Goal: Find specific page/section: Find specific page/section

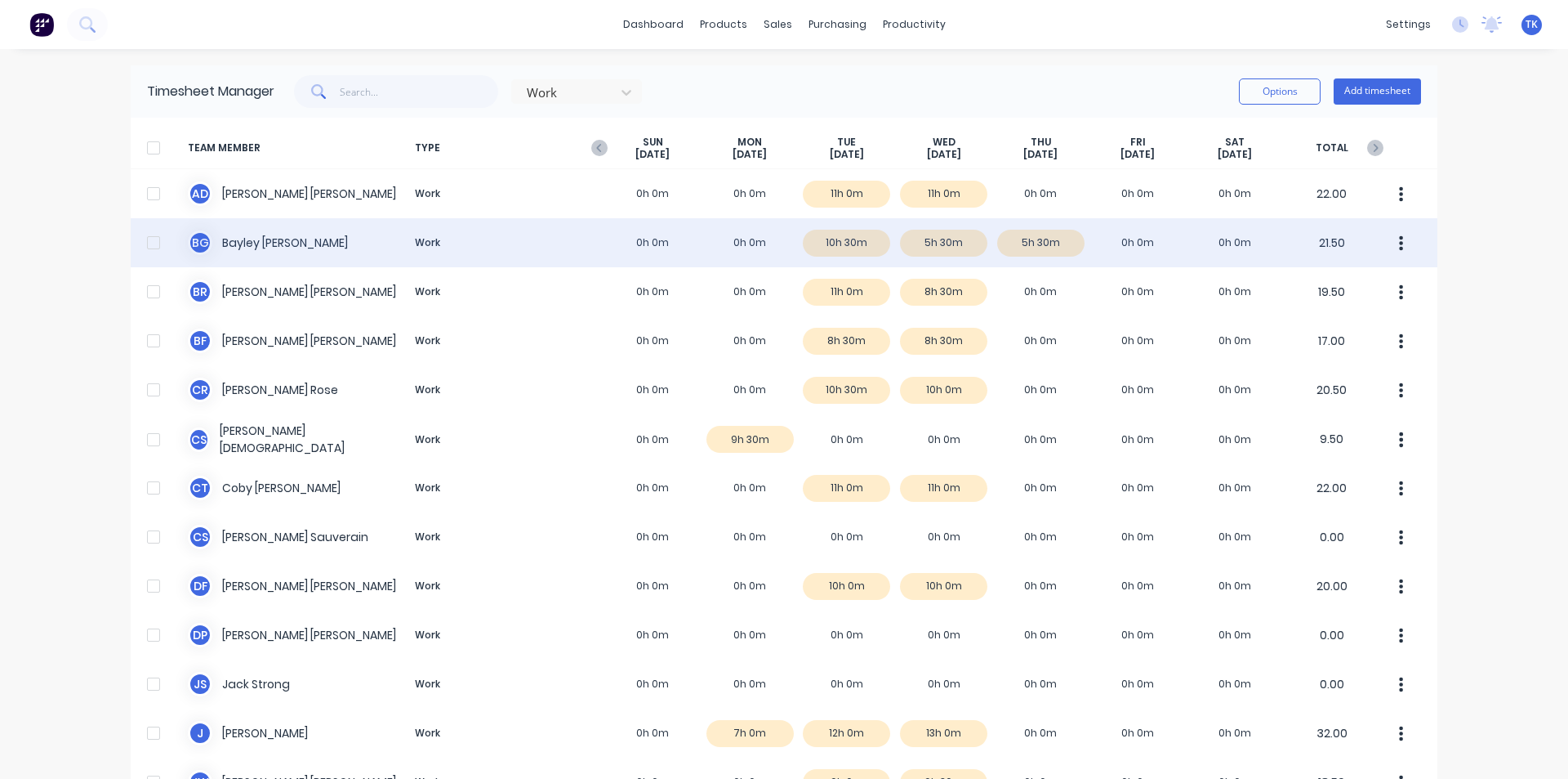
scroll to position [82, 0]
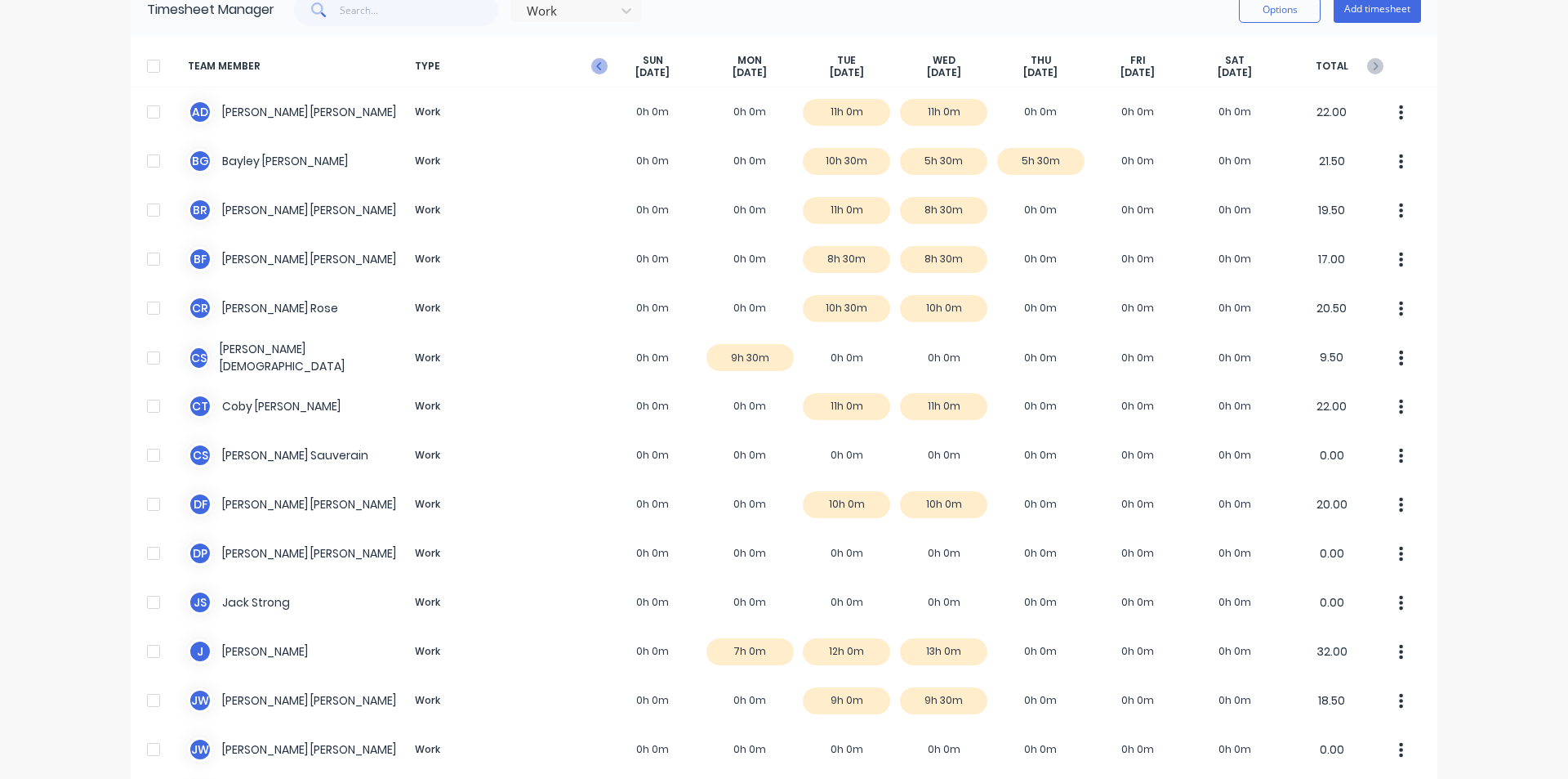
click at [599, 66] on icon "button" at bounding box center [600, 66] width 16 height 16
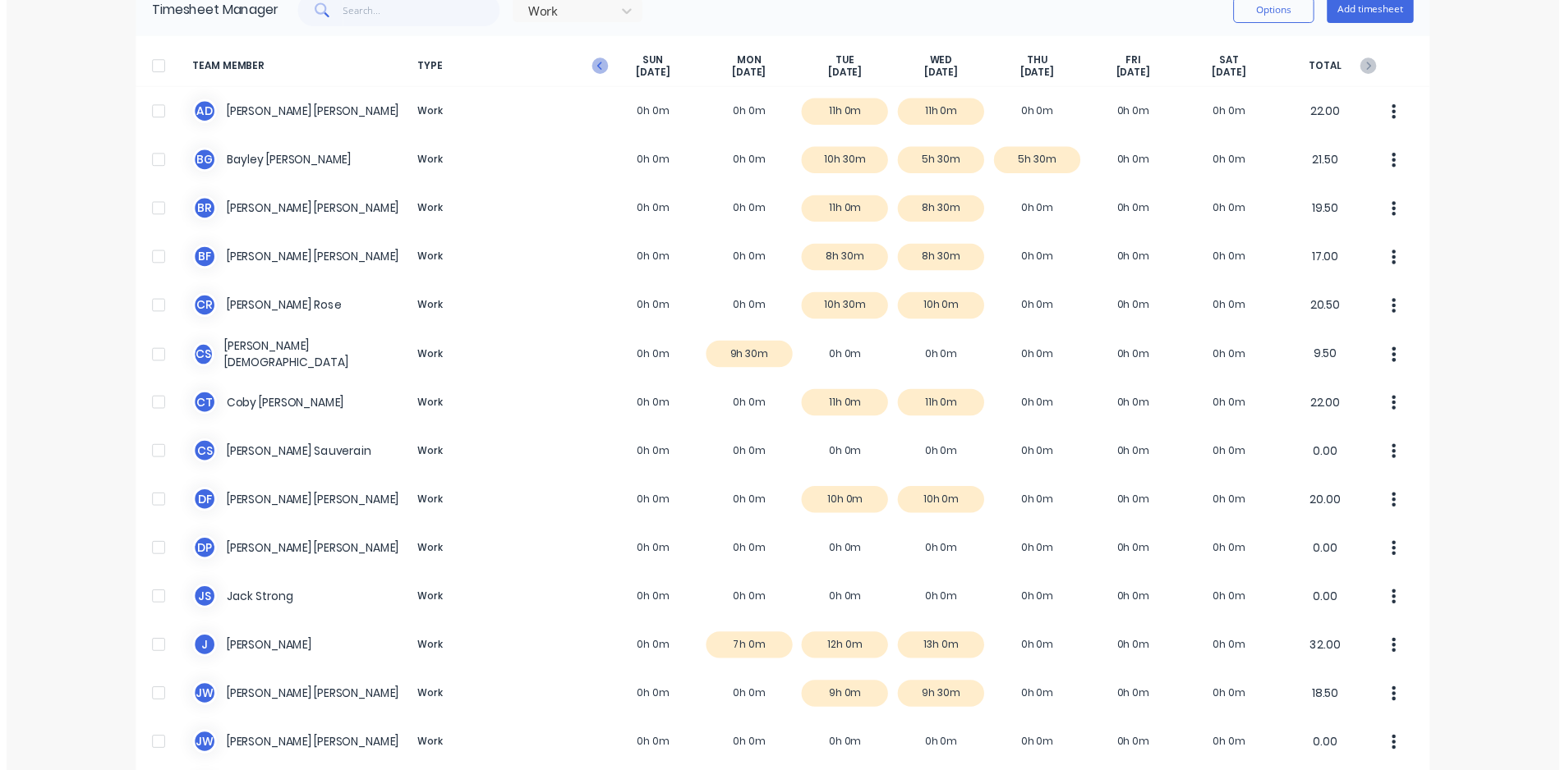
scroll to position [0, 0]
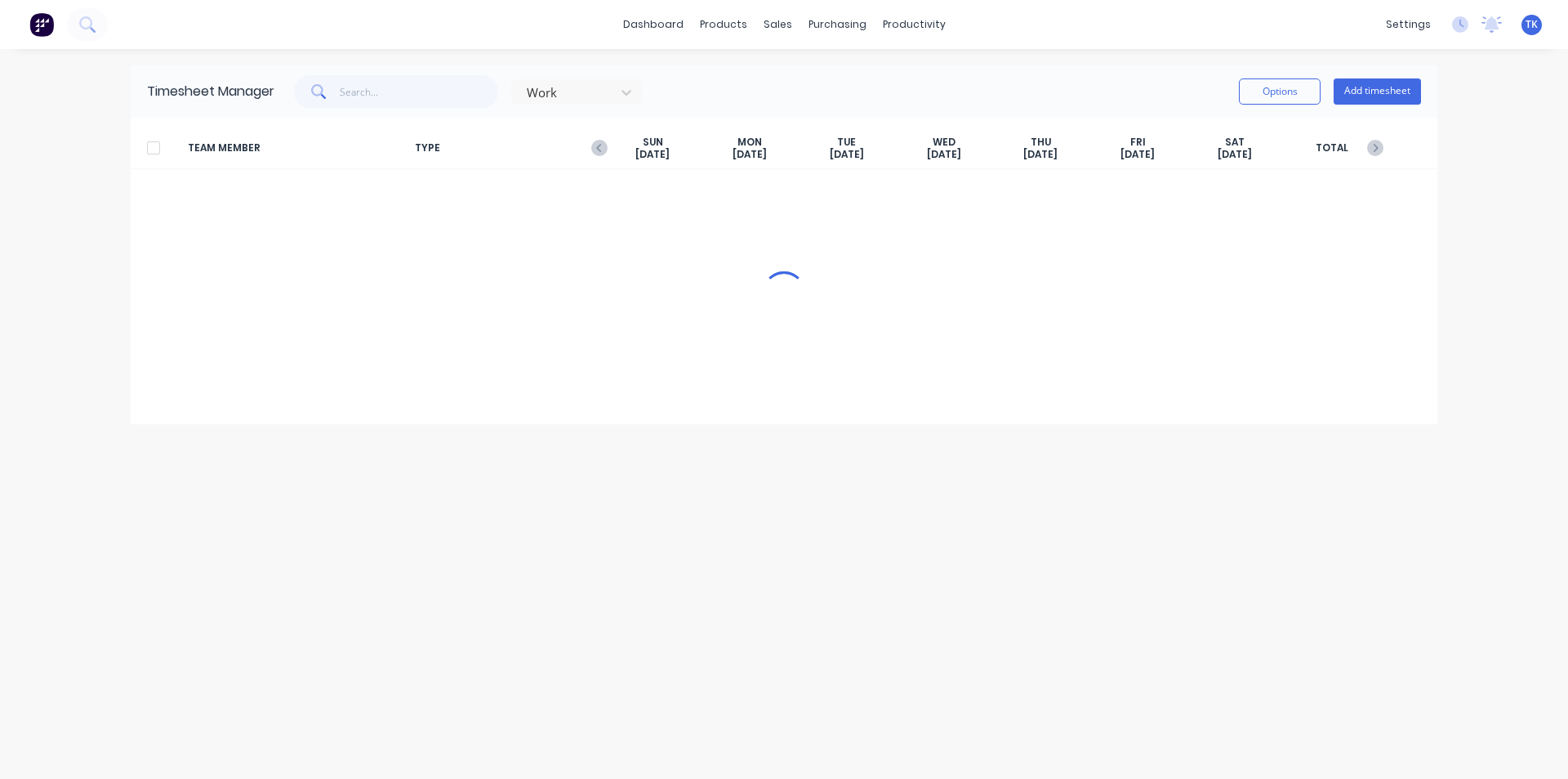
click at [599, 66] on div "Timesheet Manager Work Options Add timesheet" at bounding box center [784, 92] width 1307 height 53
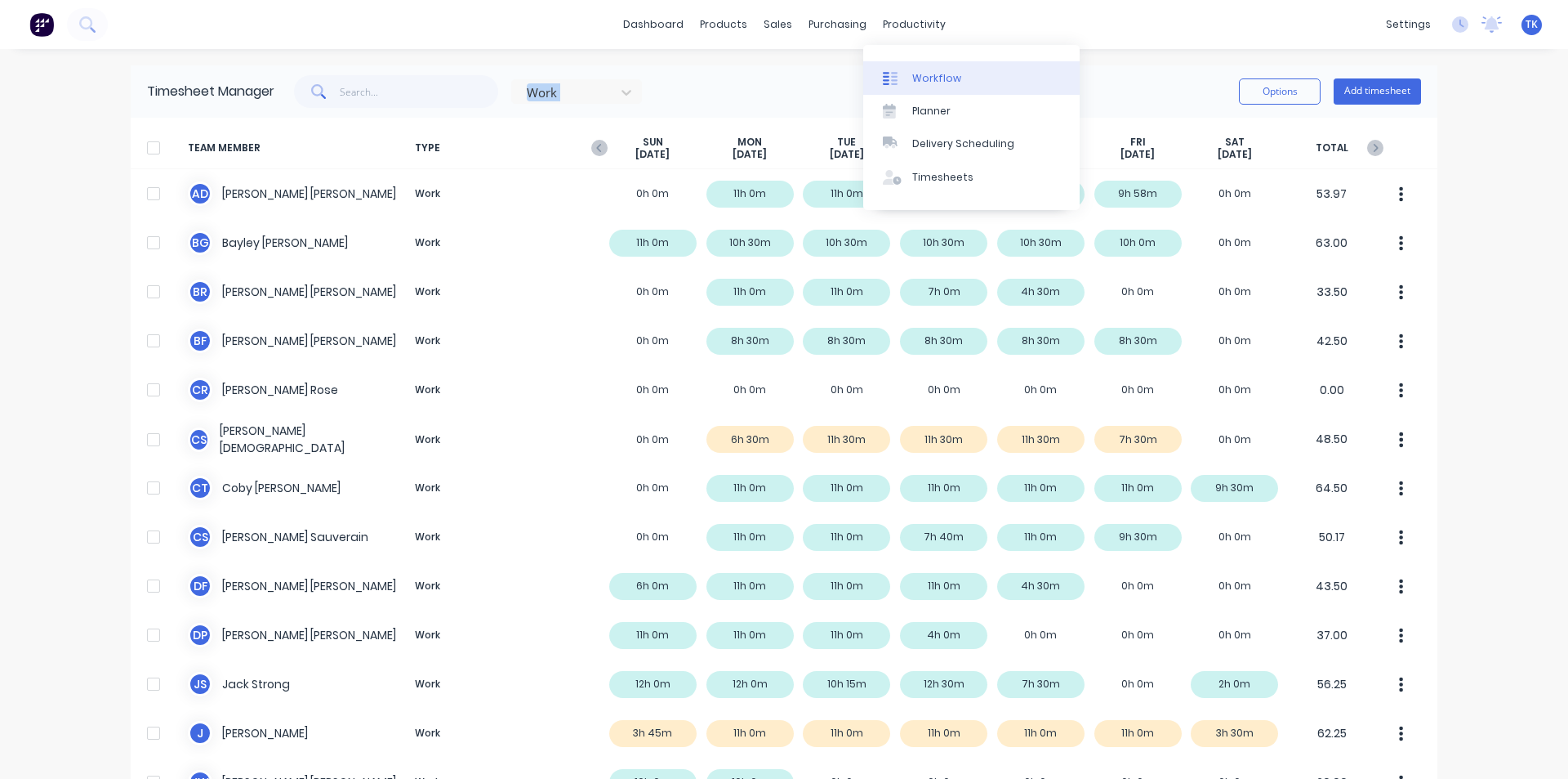
click at [924, 71] on div "Workflow" at bounding box center [936, 78] width 49 height 15
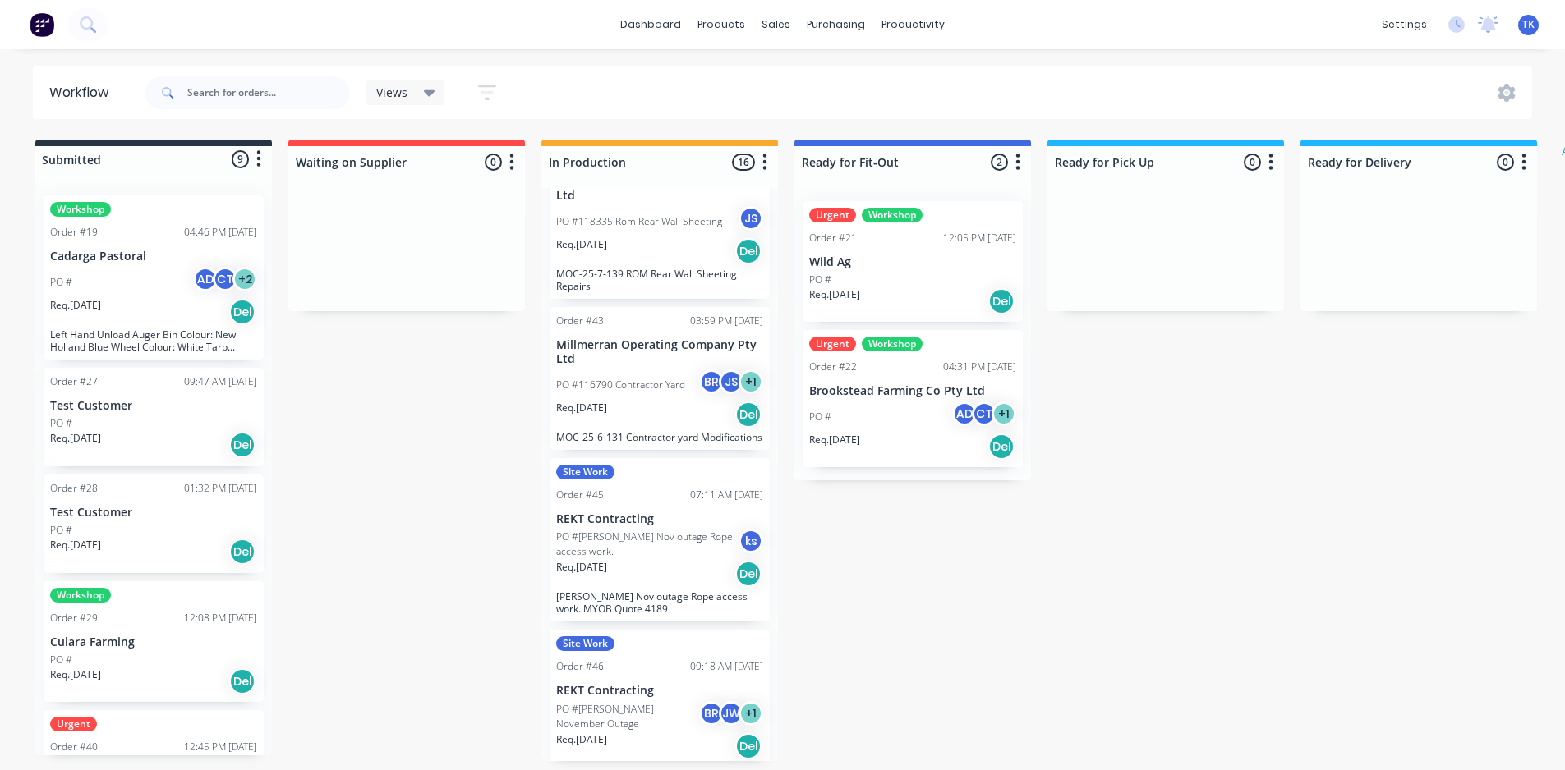
scroll to position [1396, 0]
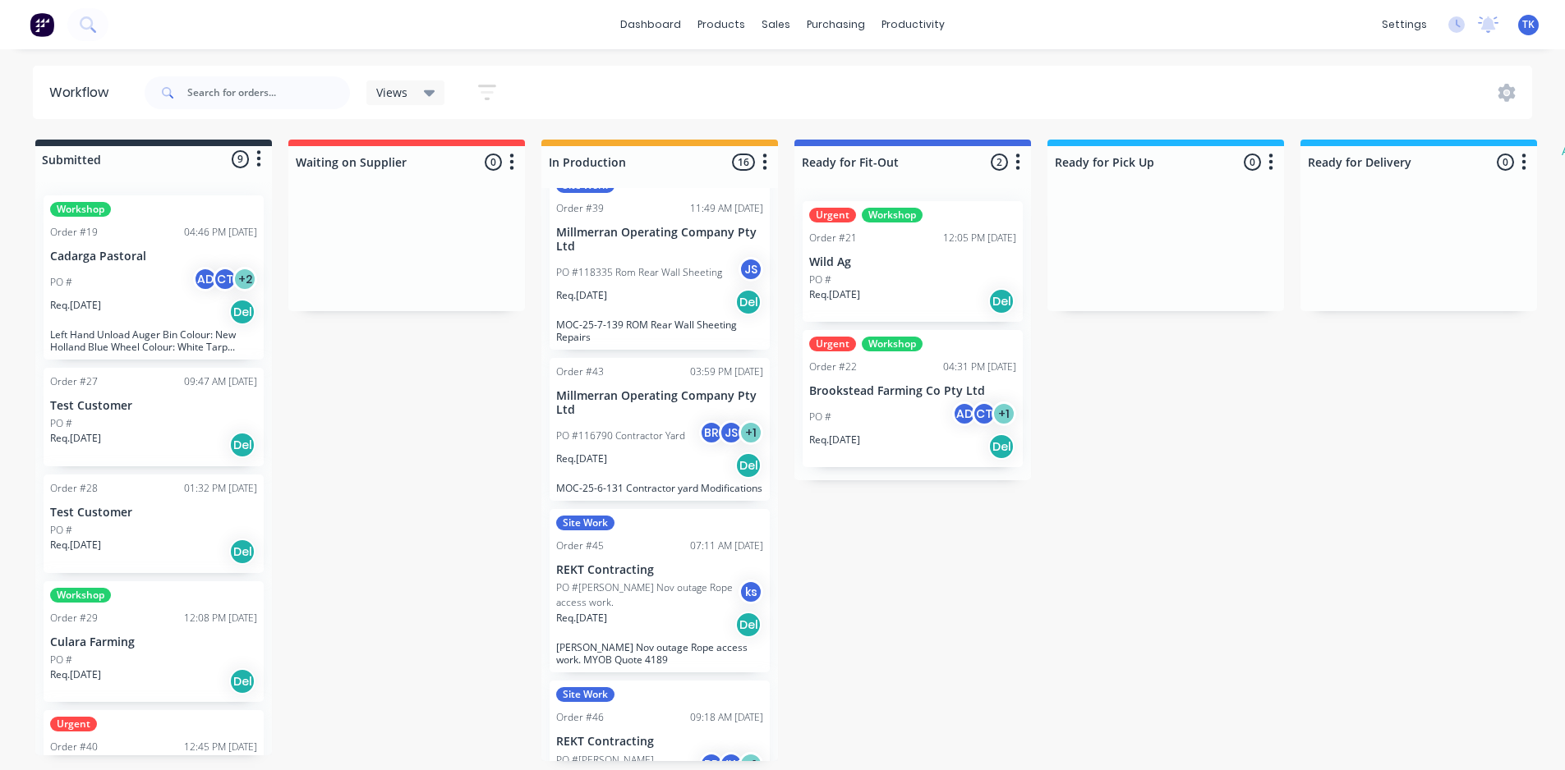
click at [635, 399] on p "Millmerran Operating Company Pty Ltd" at bounding box center [659, 403] width 207 height 28
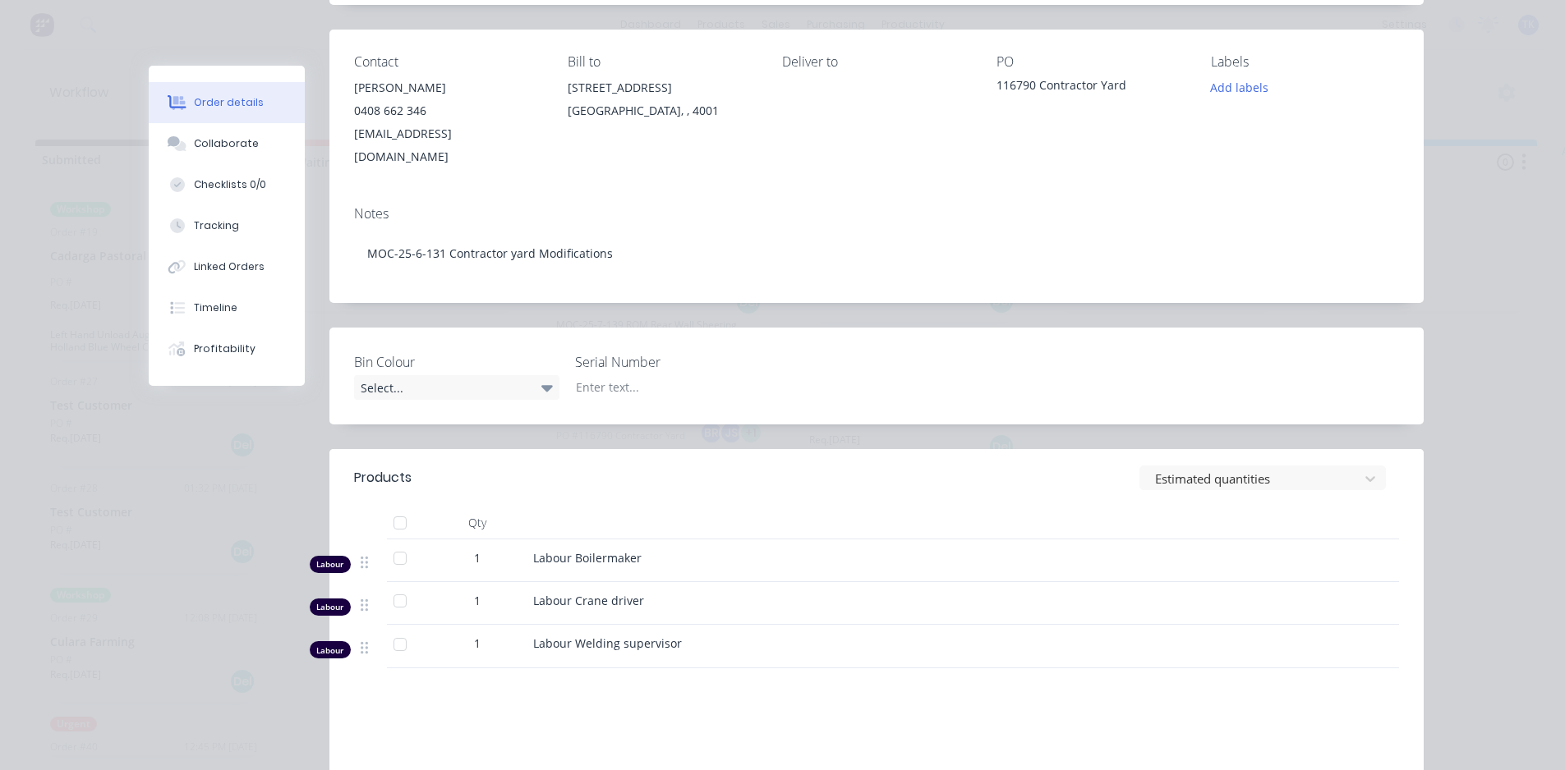
scroll to position [164, 0]
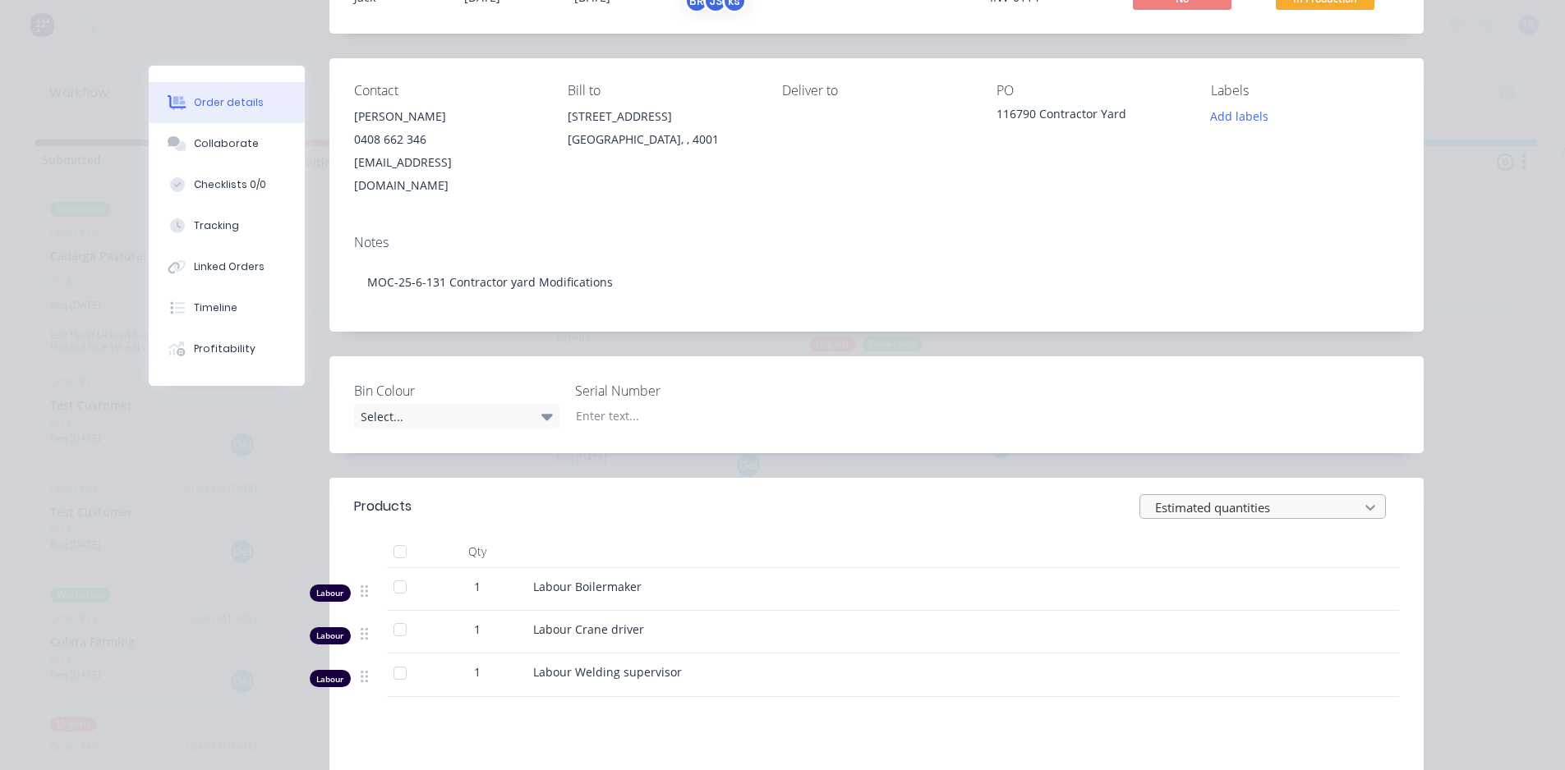
click at [1368, 499] on icon at bounding box center [1370, 507] width 16 height 16
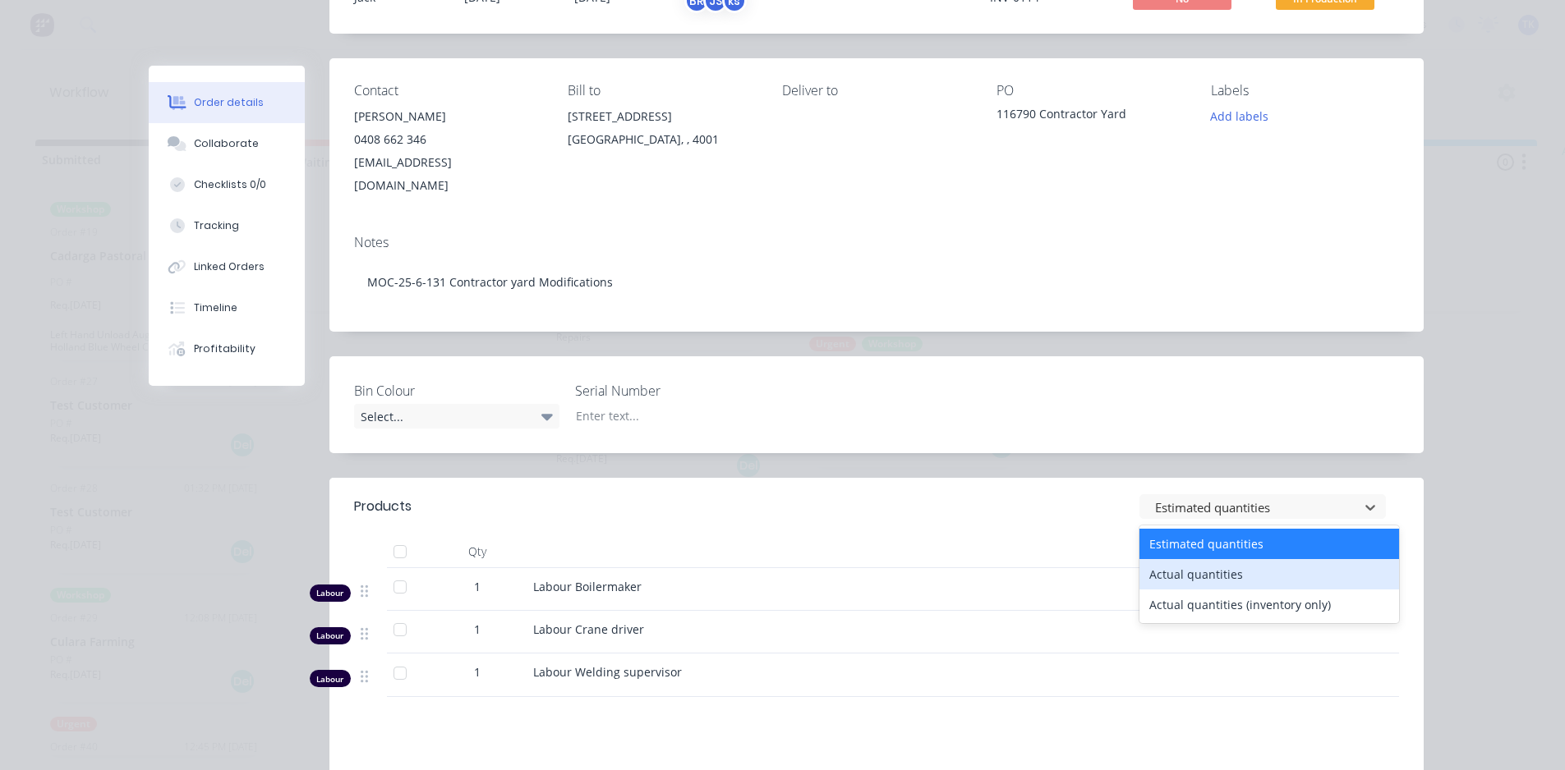
click at [1217, 559] on div "Actual quantities" at bounding box center [1269, 574] width 260 height 30
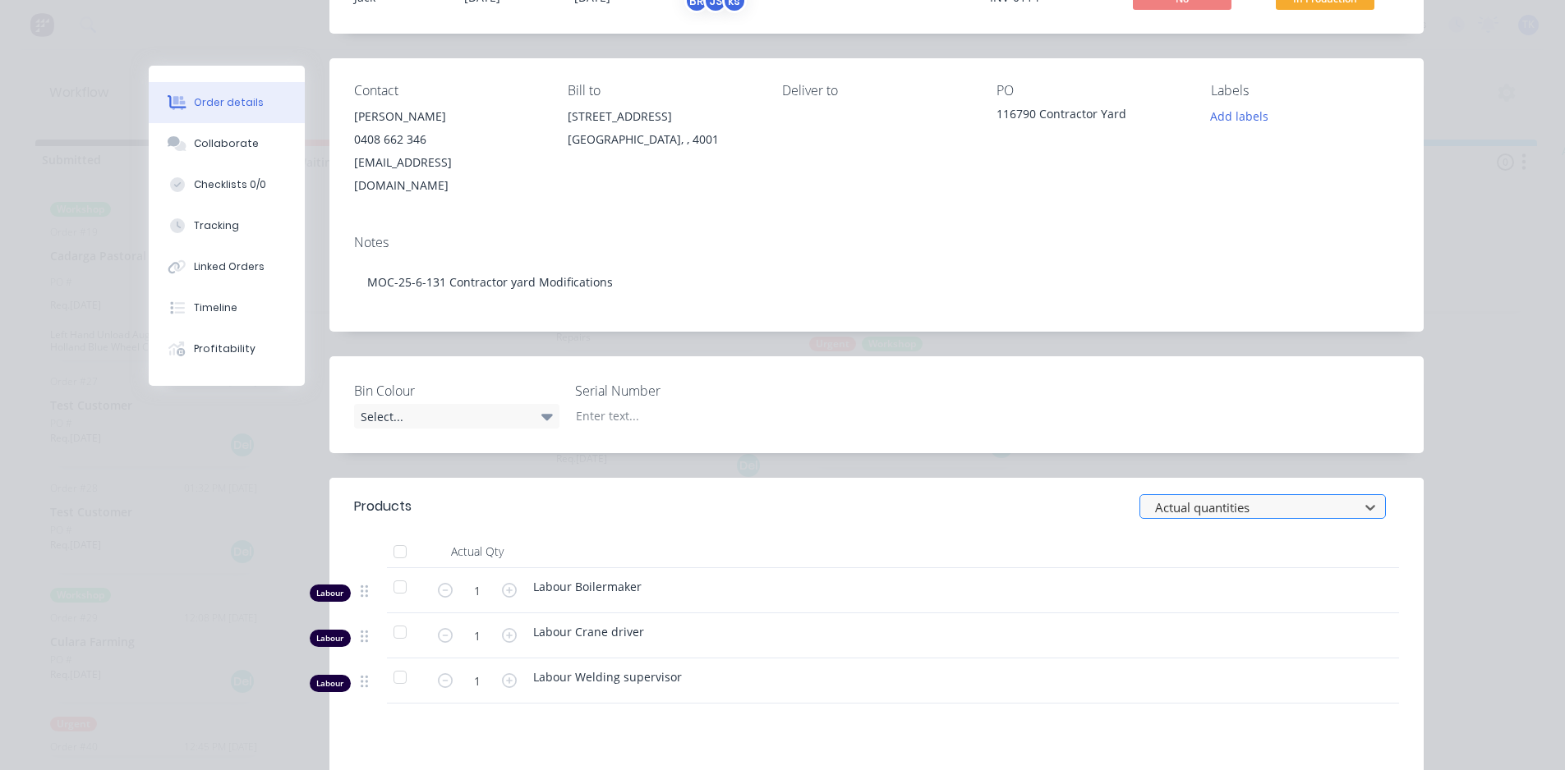
click at [1330, 498] on div at bounding box center [1251, 508] width 197 height 21
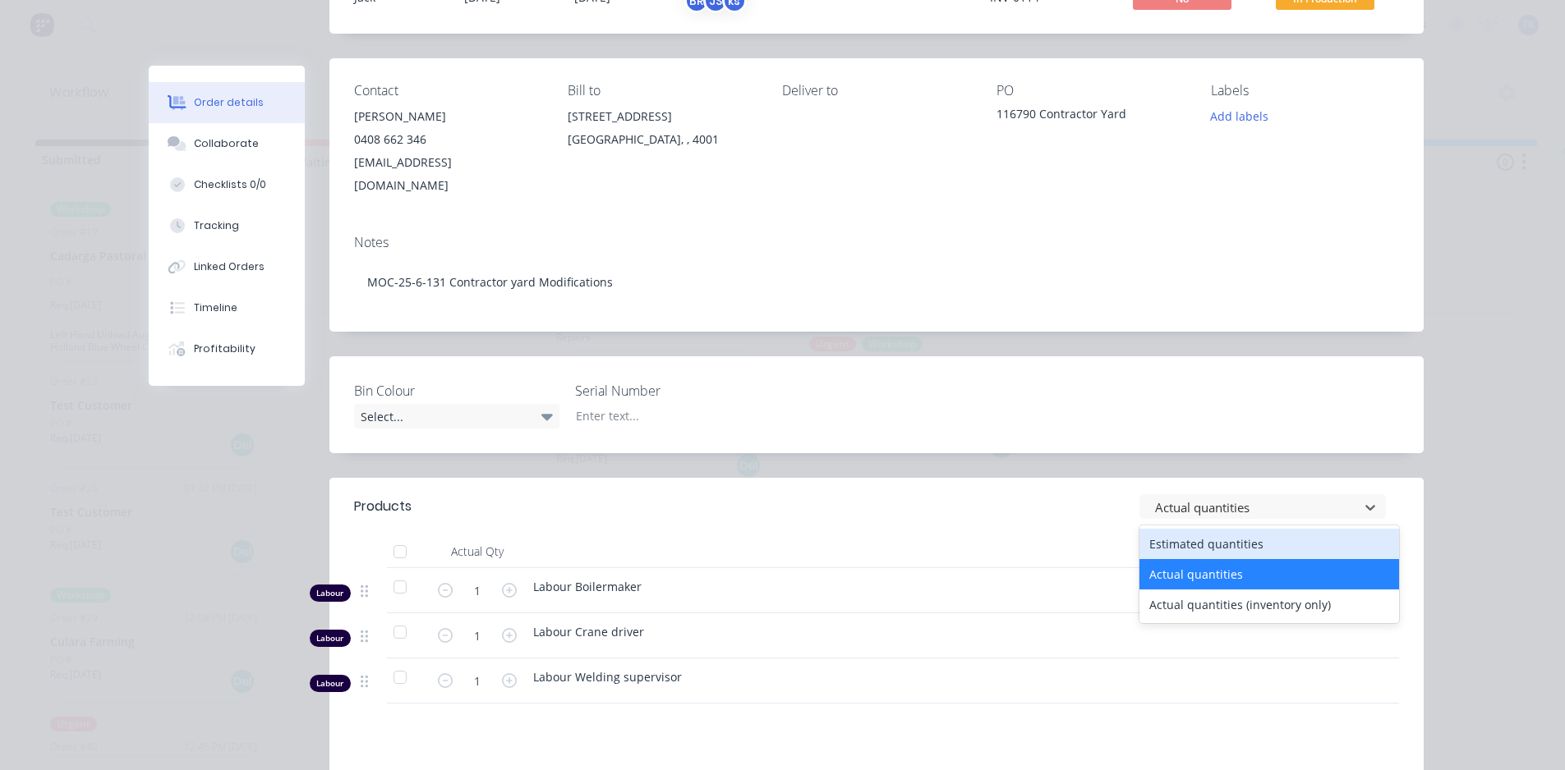
click at [1260, 529] on div "Estimated quantities" at bounding box center [1269, 544] width 260 height 30
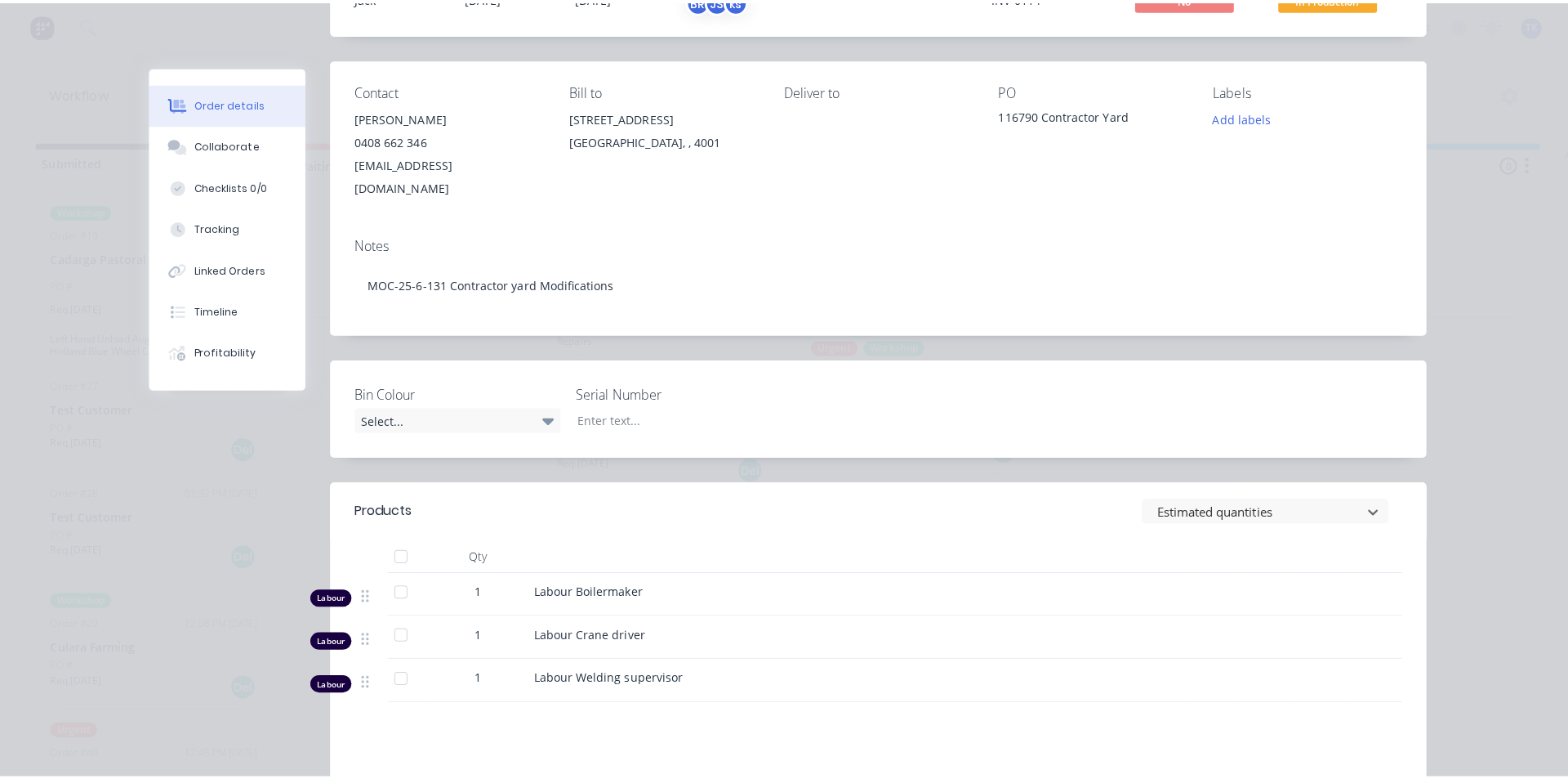
scroll to position [0, 0]
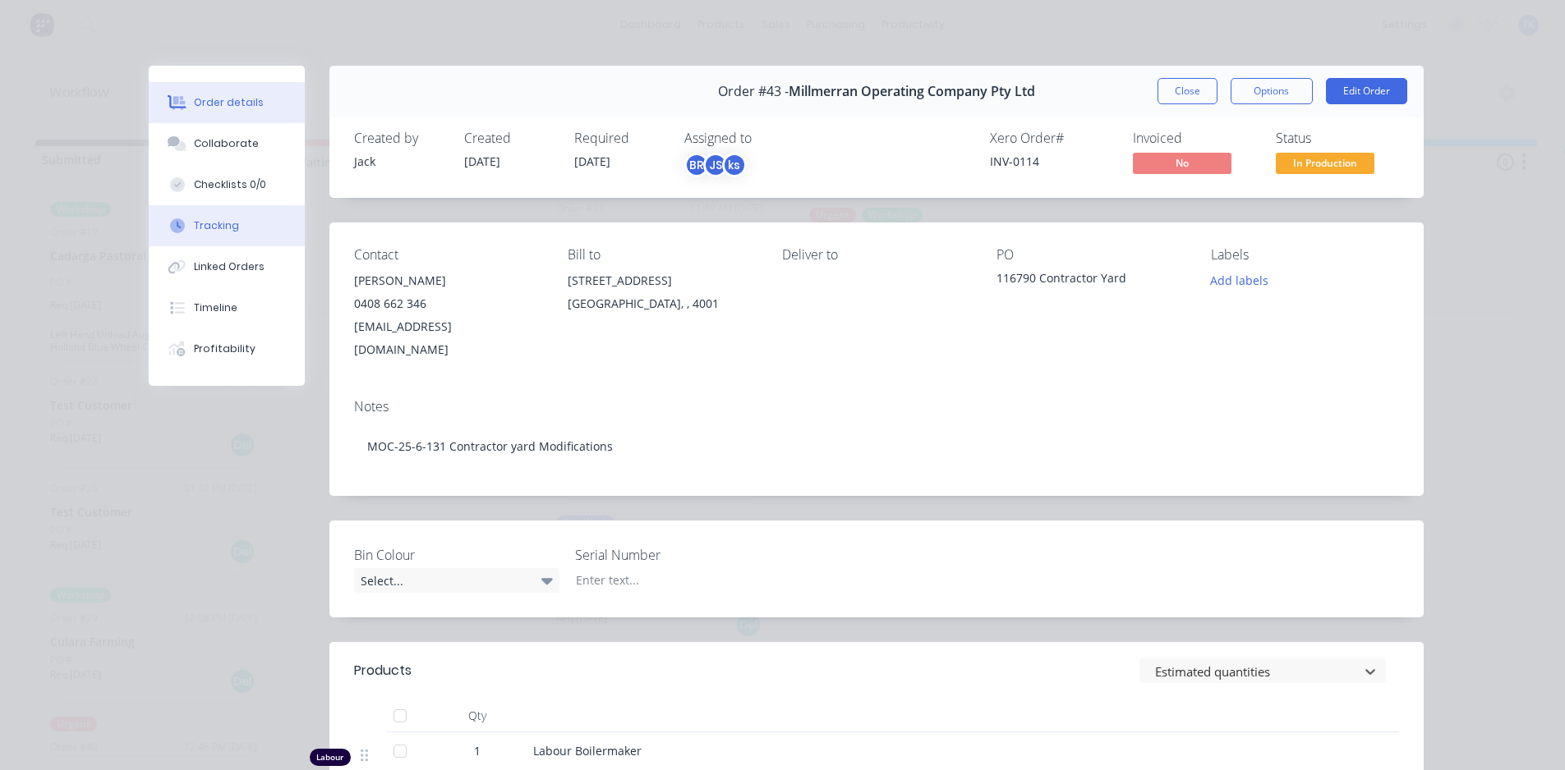
click at [227, 232] on div "Tracking" at bounding box center [216, 225] width 45 height 15
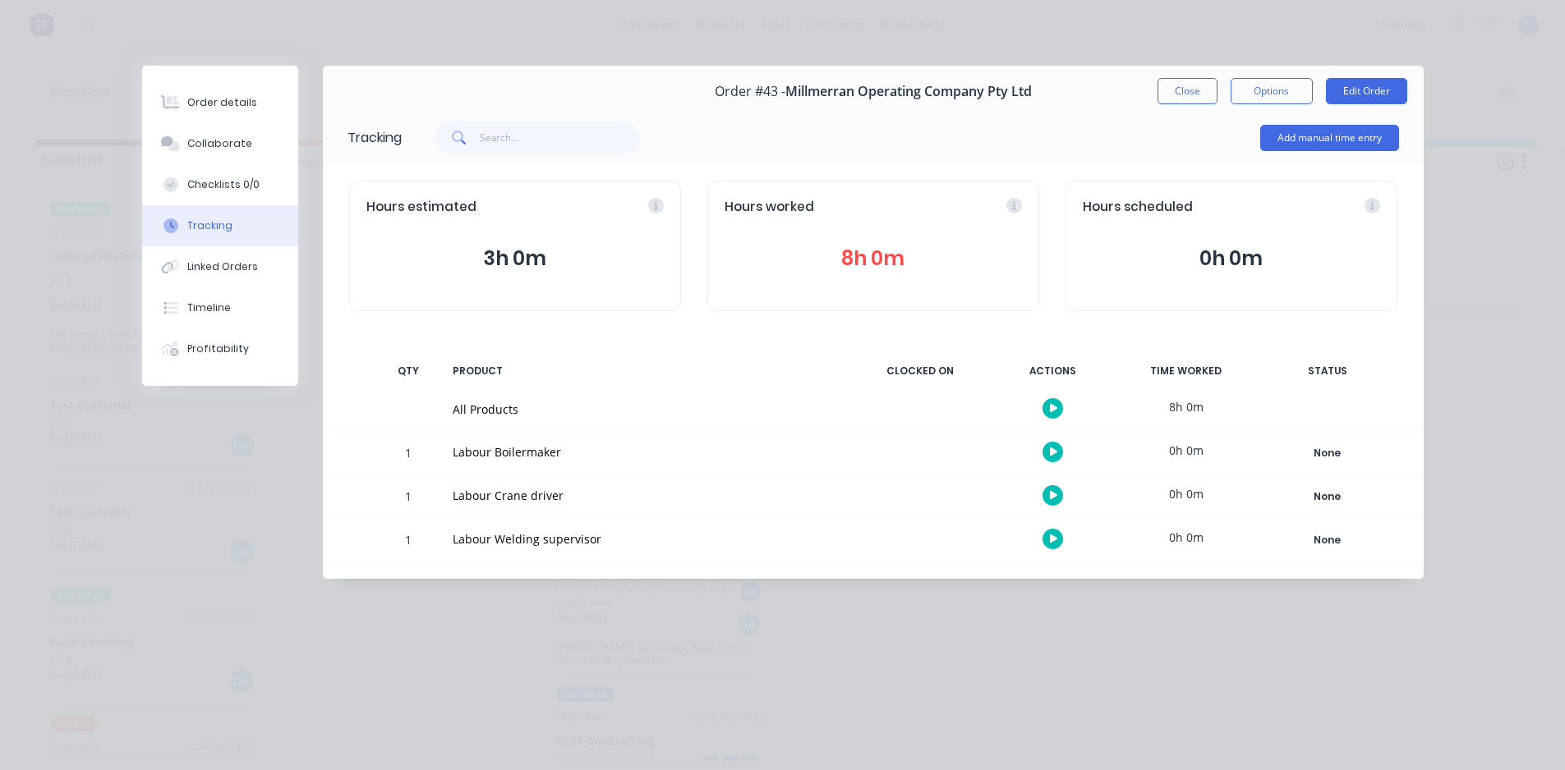
click at [1050, 408] on icon "button" at bounding box center [1054, 408] width 8 height 9
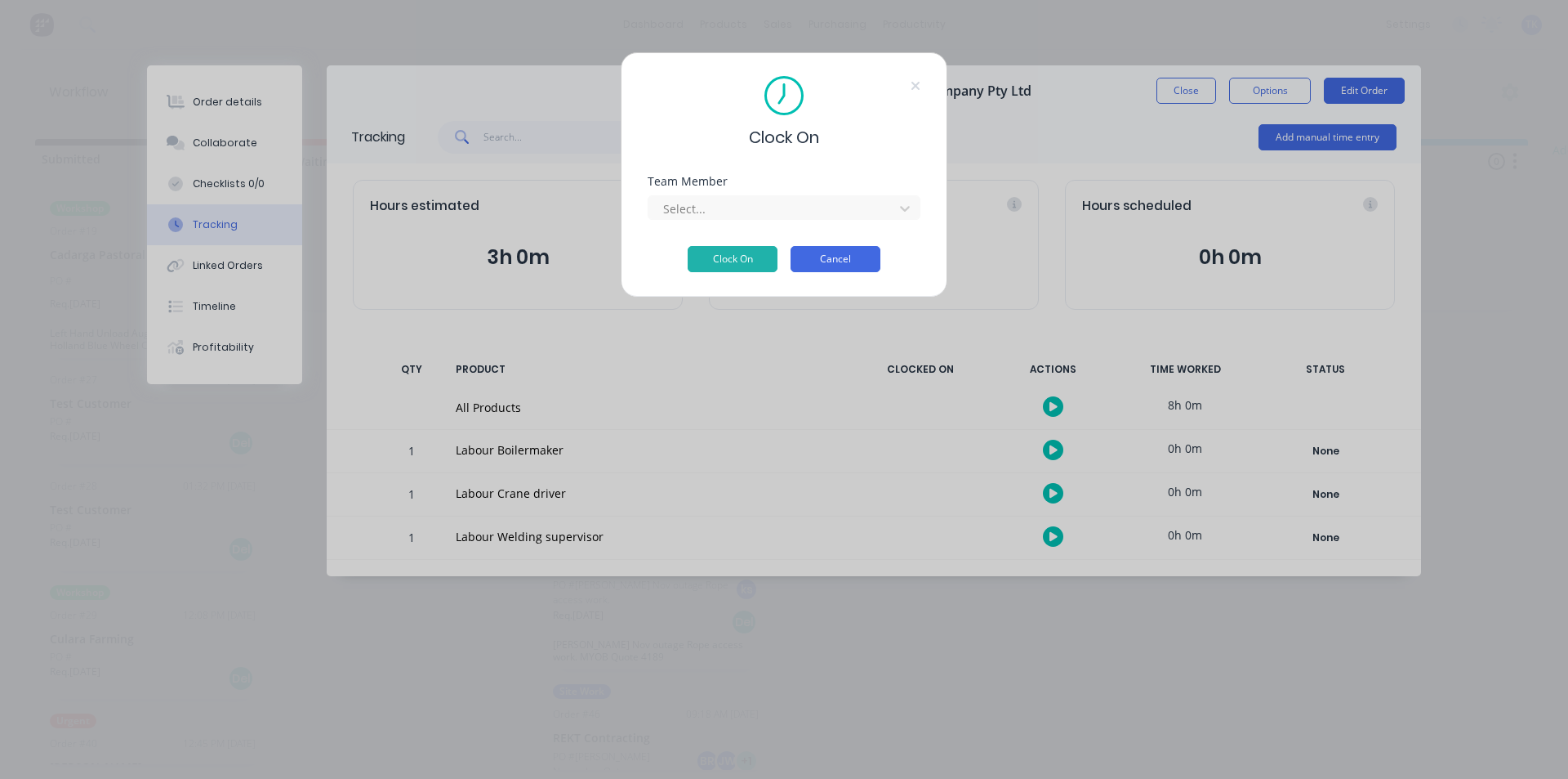
click at [850, 261] on button "Cancel" at bounding box center [835, 259] width 89 height 26
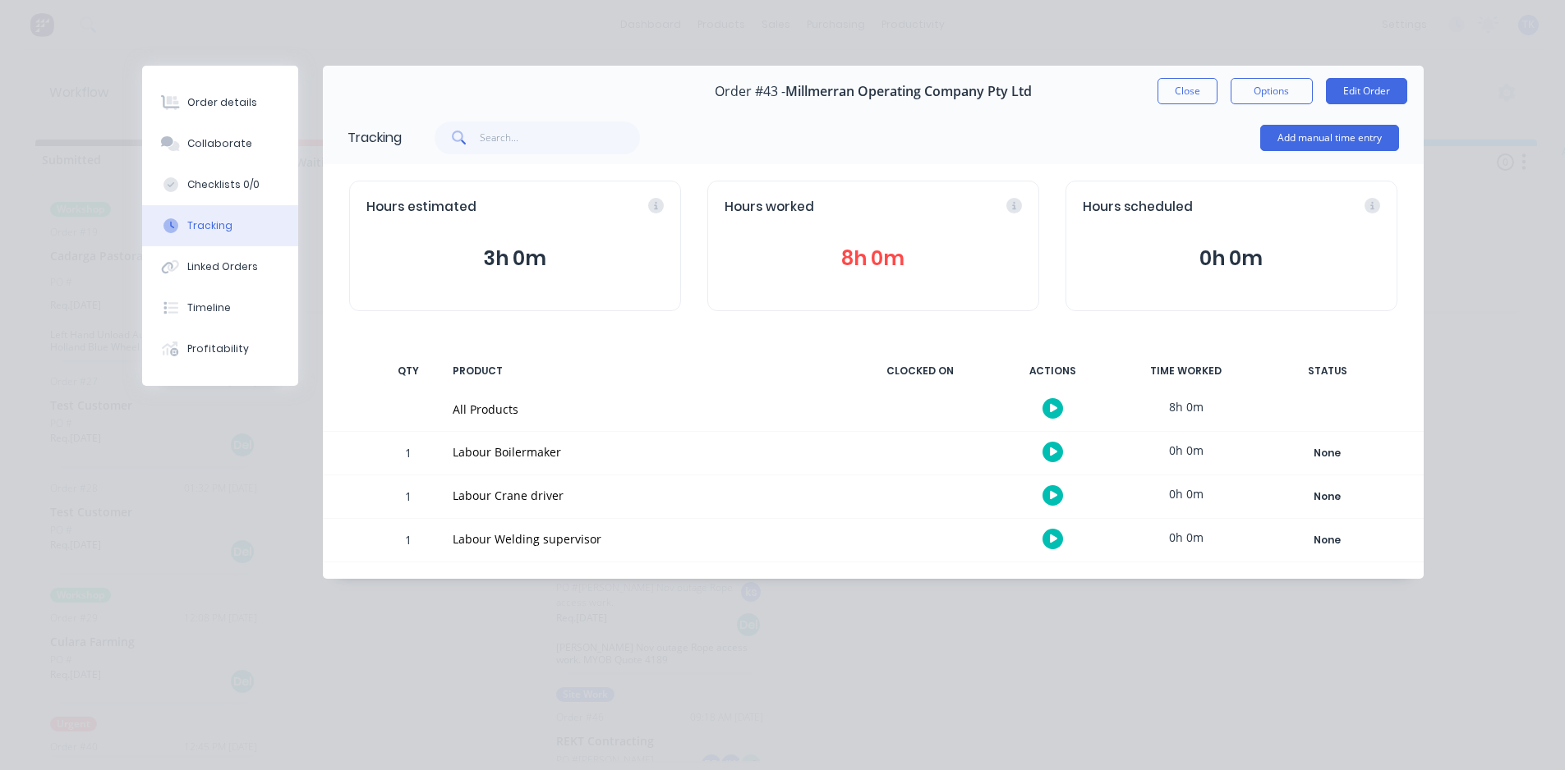
click at [866, 267] on button "8h 0m" at bounding box center [872, 258] width 297 height 31
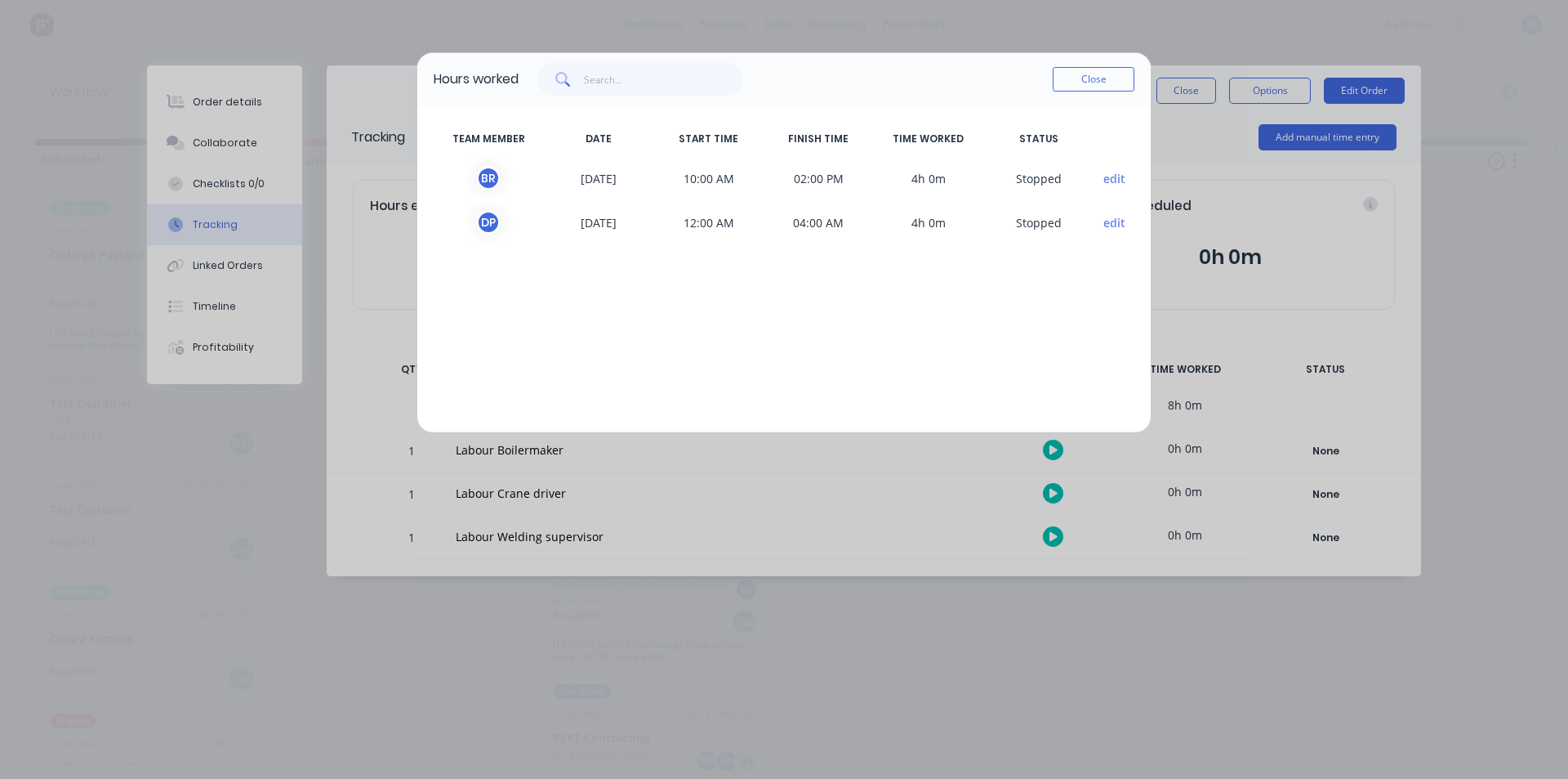
click at [484, 222] on div "D P" at bounding box center [488, 222] width 25 height 25
click at [495, 173] on div "B R" at bounding box center [488, 178] width 25 height 25
click at [1120, 182] on button "edit" at bounding box center [1115, 178] width 22 height 17
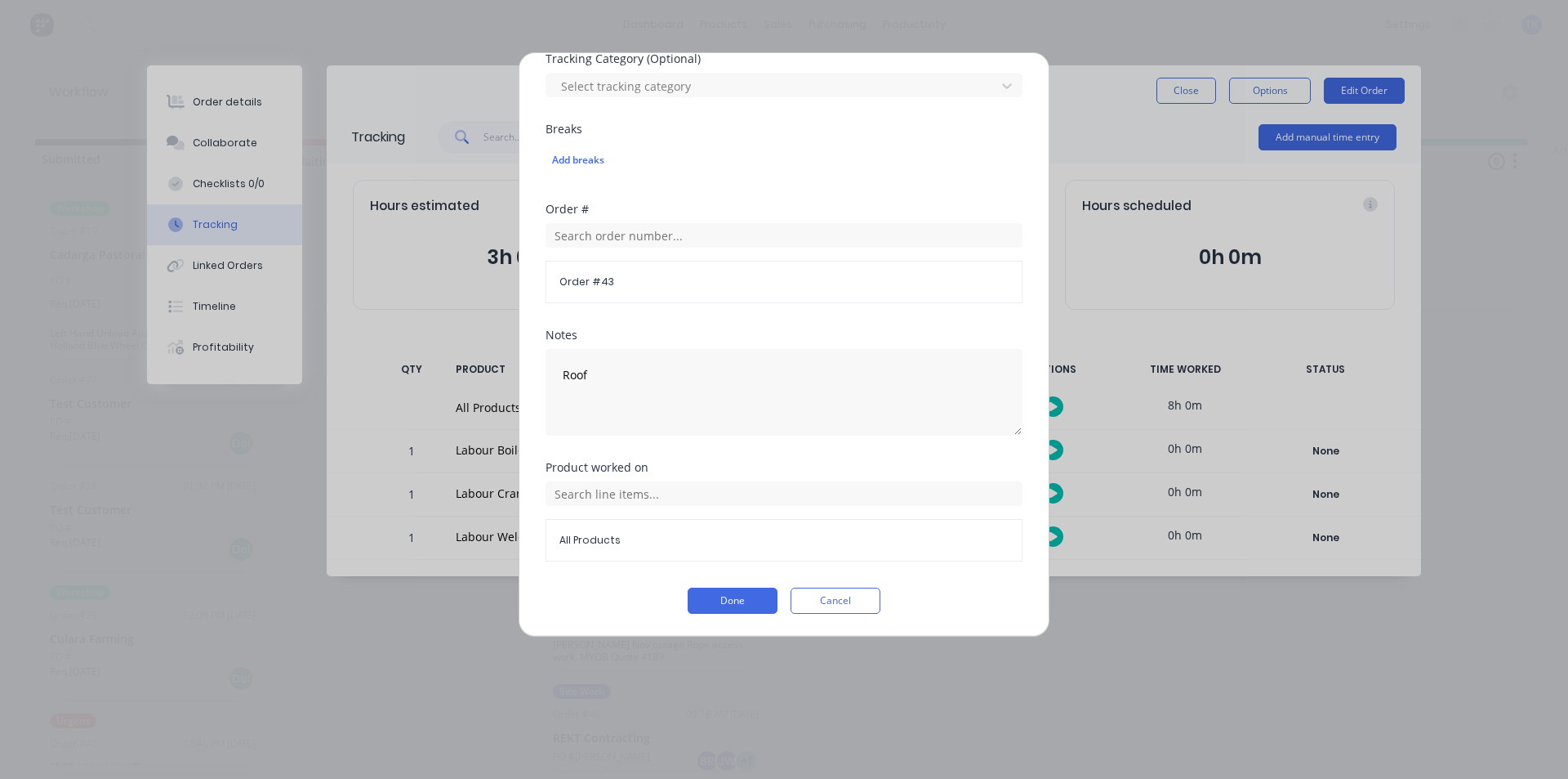
scroll to position [576, 0]
click at [843, 607] on button "Cancel" at bounding box center [835, 600] width 89 height 26
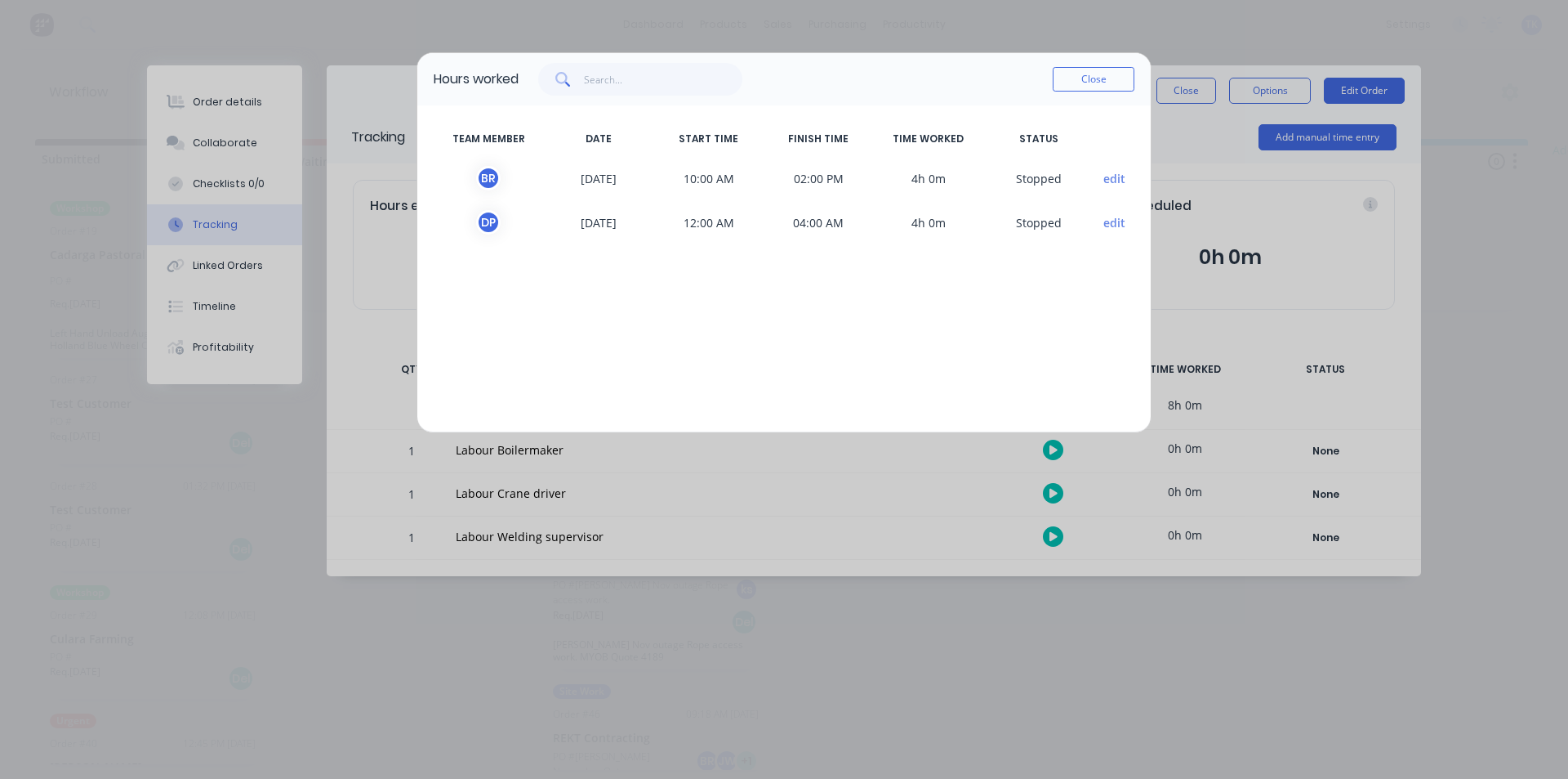
click at [1119, 224] on button "edit" at bounding box center [1115, 222] width 22 height 17
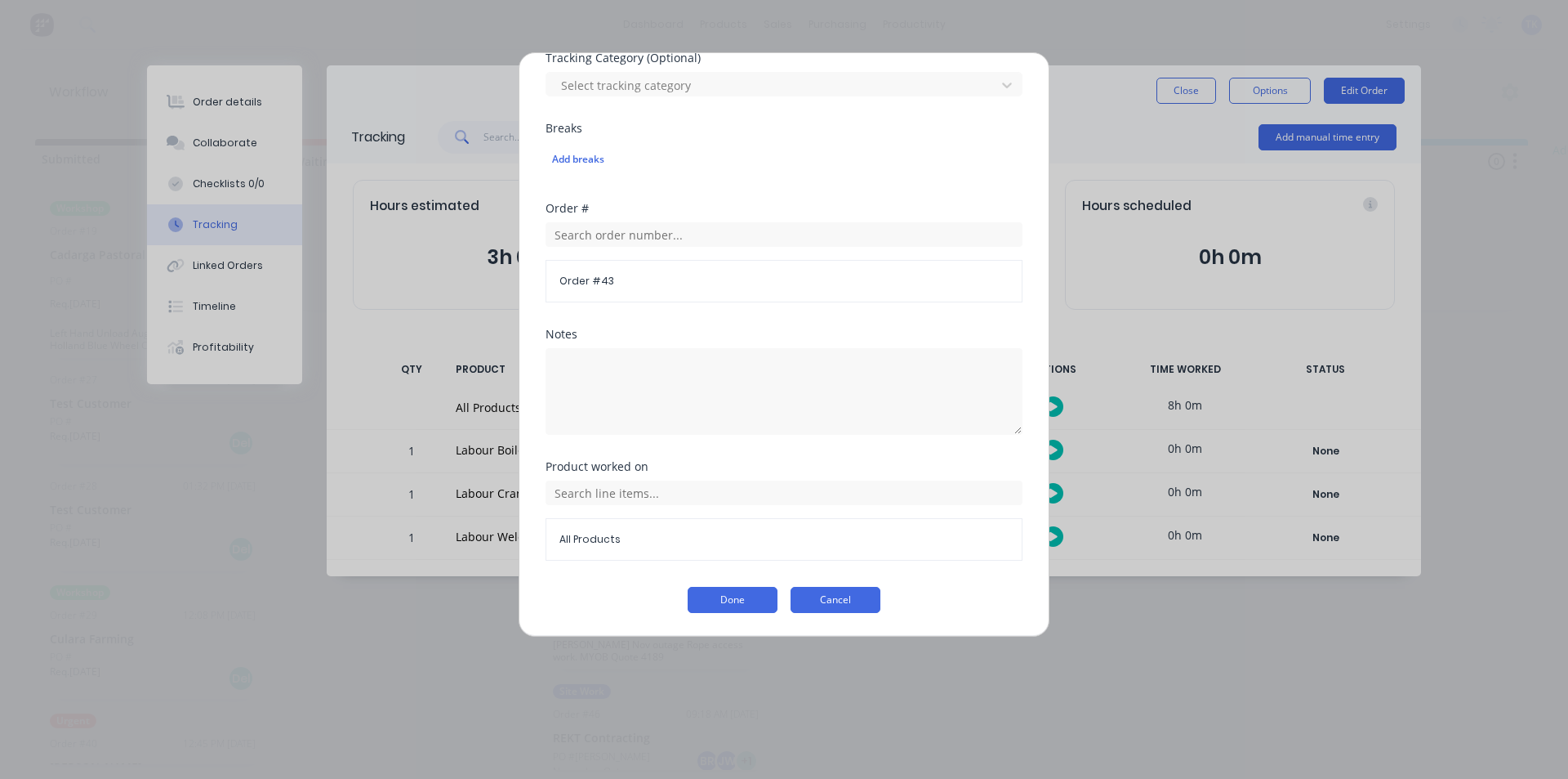
click at [843, 599] on button "Cancel" at bounding box center [835, 600] width 89 height 26
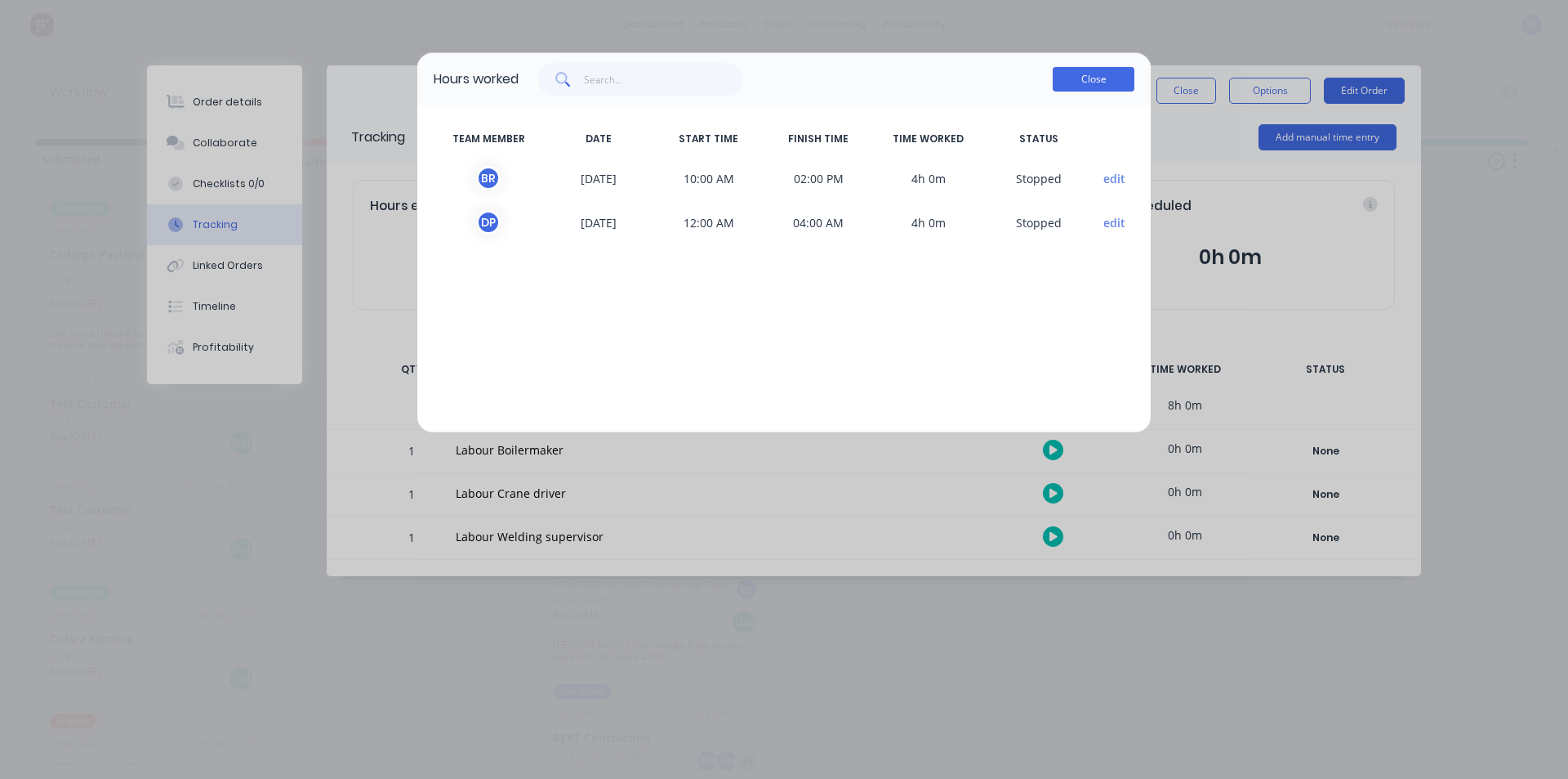
click at [1107, 68] on button "Close" at bounding box center [1094, 79] width 82 height 25
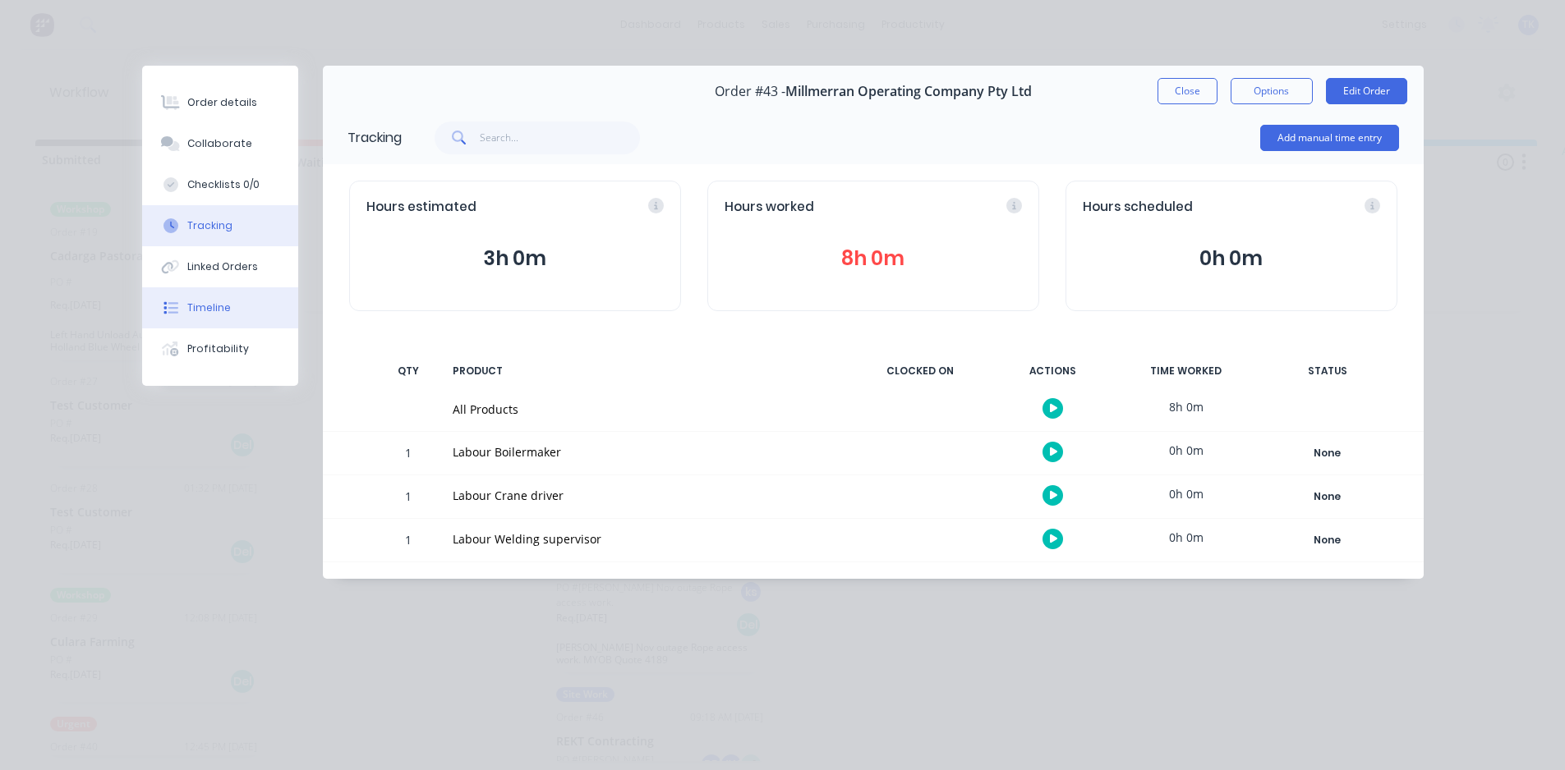
click at [220, 305] on div "Timeline" at bounding box center [209, 308] width 44 height 15
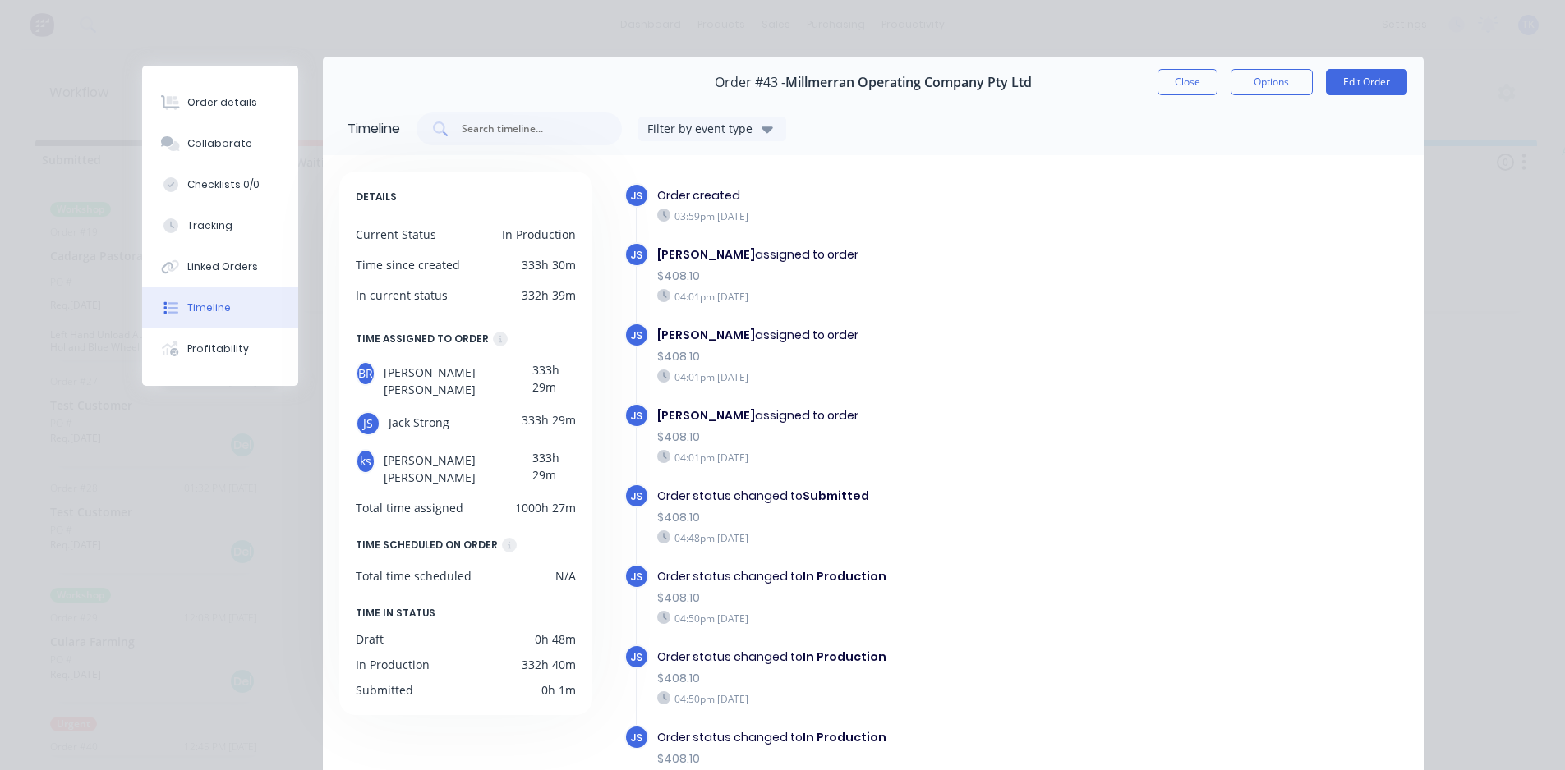
scroll to position [0, 0]
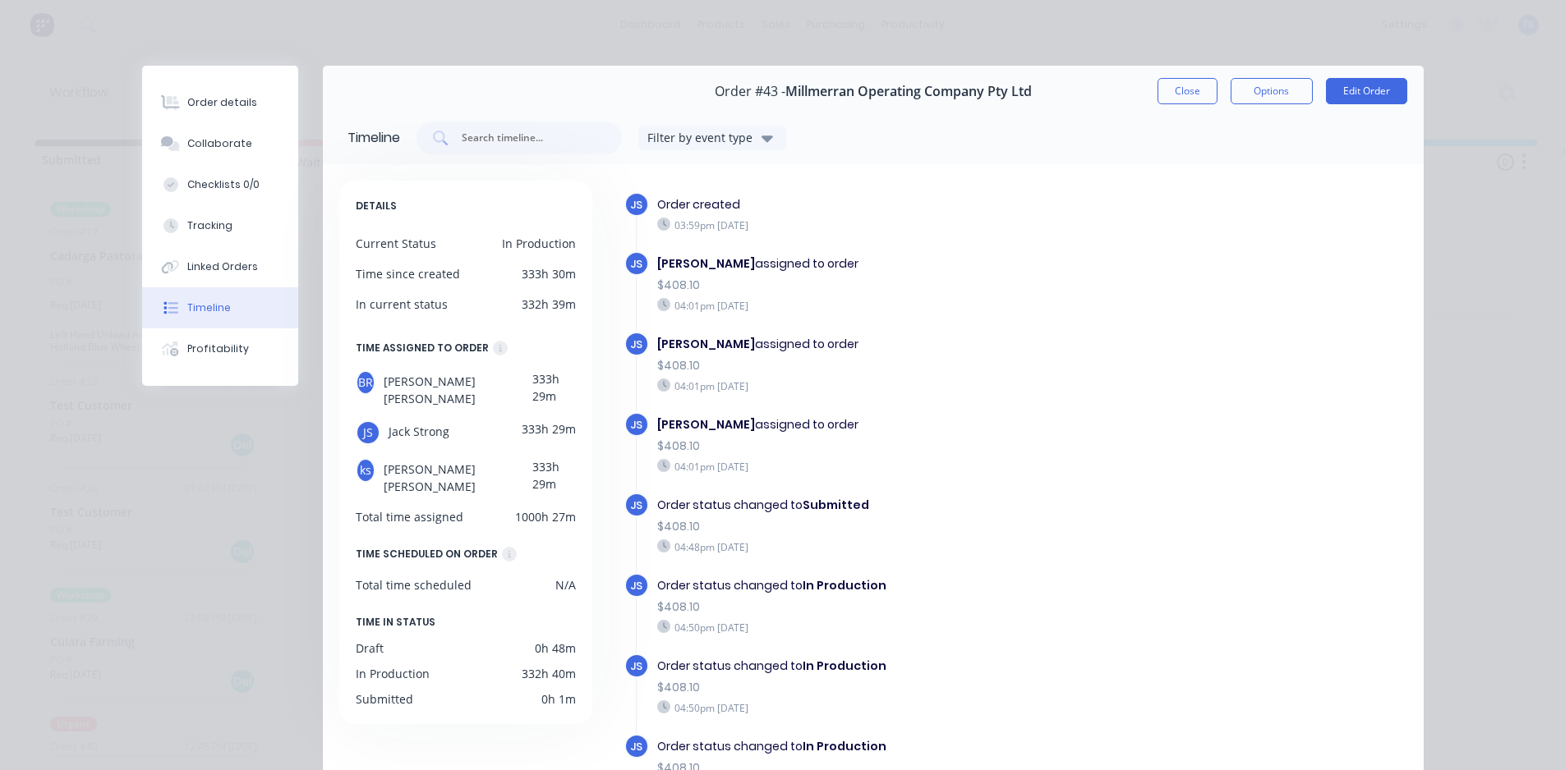
click at [1180, 86] on button "Close" at bounding box center [1187, 91] width 60 height 26
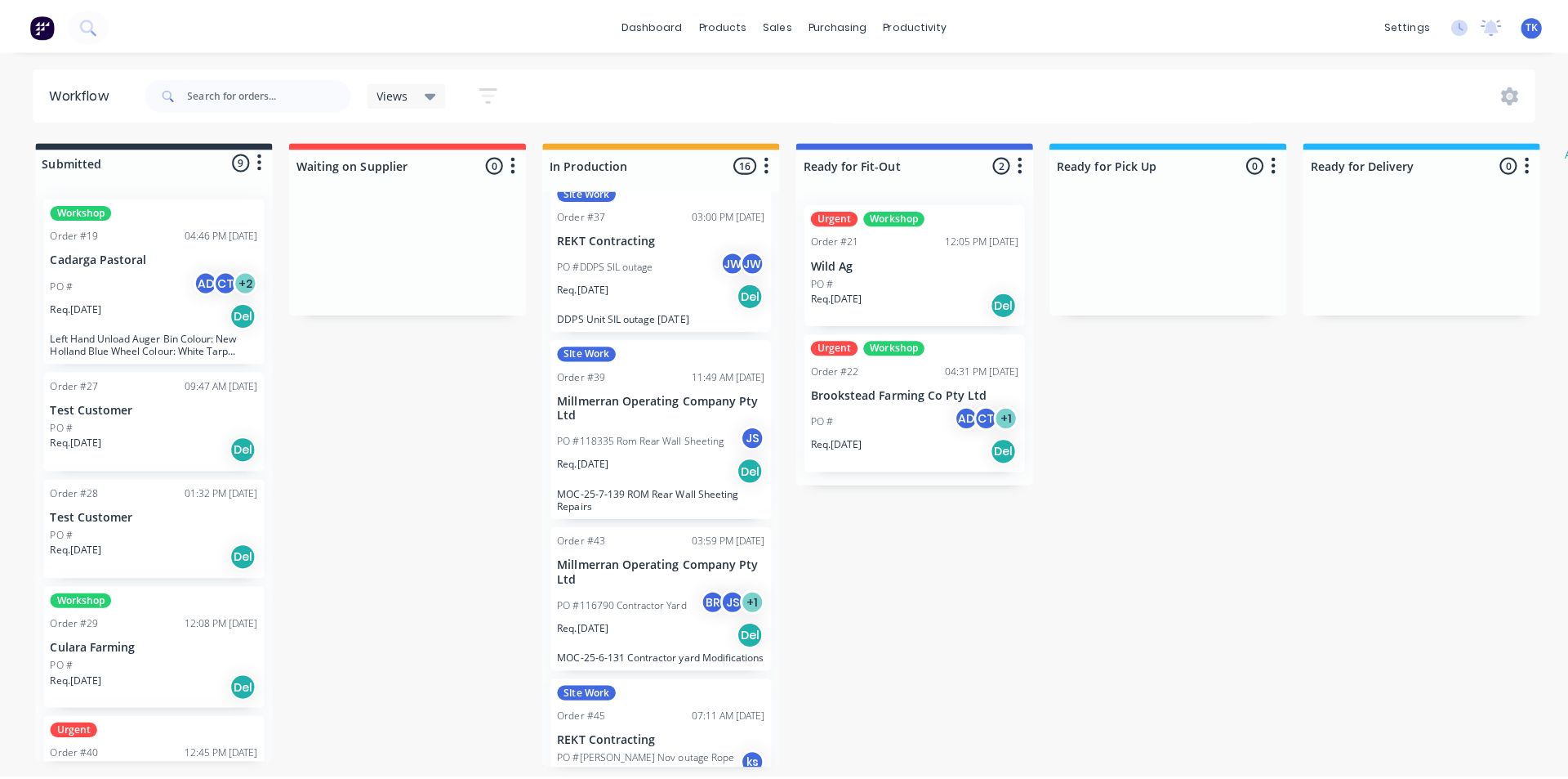
scroll to position [981, 0]
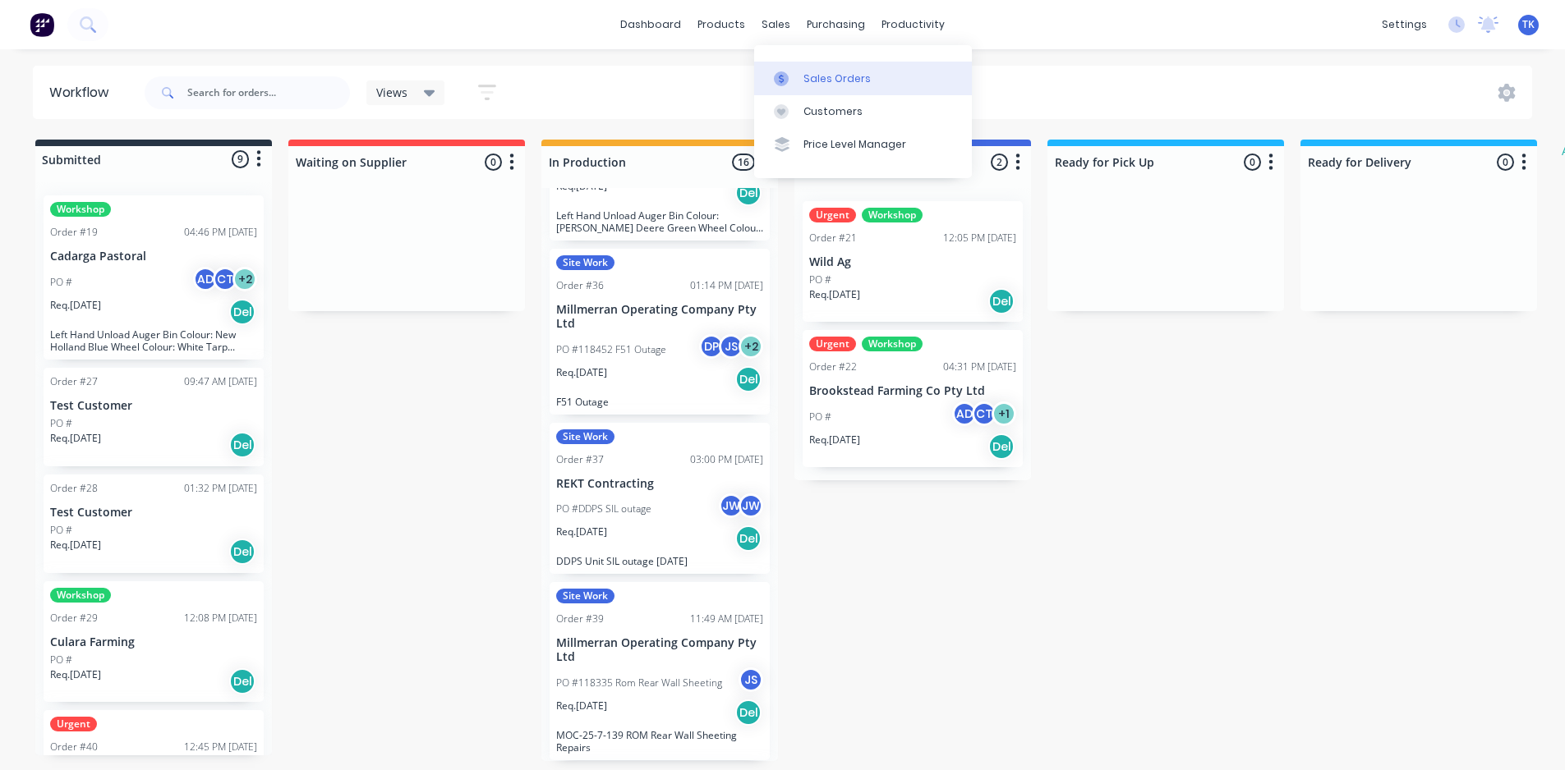
click at [829, 80] on div "Sales Orders" at bounding box center [836, 78] width 67 height 15
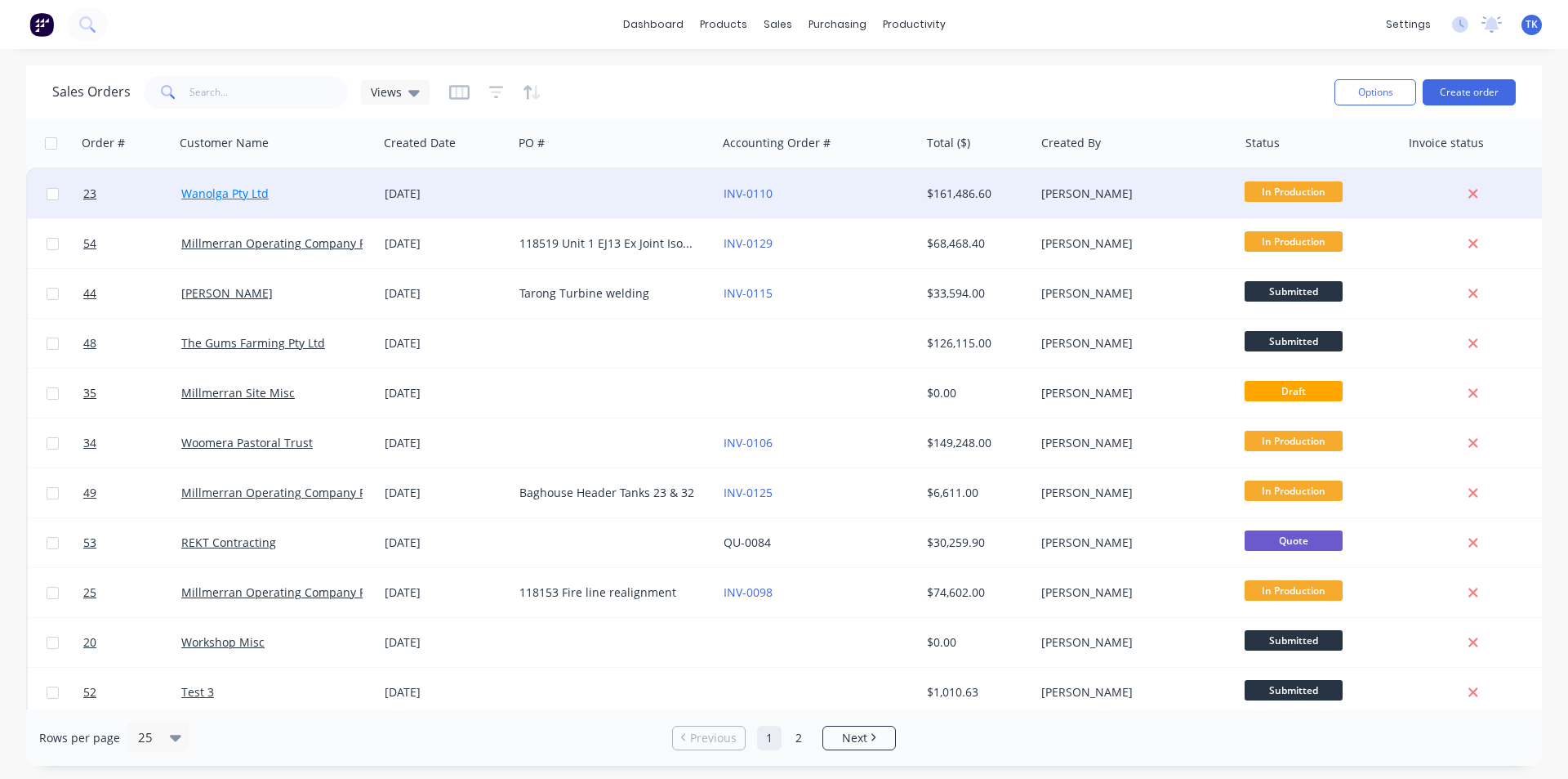
click at [250, 195] on link "Wanolga Pty Ltd" at bounding box center [225, 193] width 87 height 16
